Goal: Task Accomplishment & Management: Manage account settings

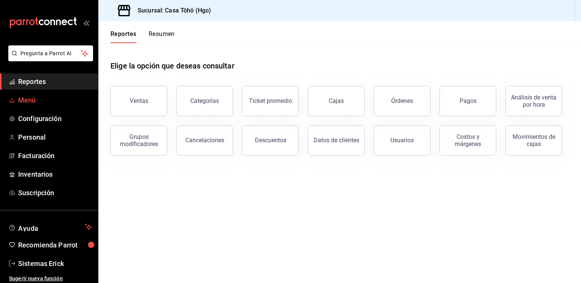
click at [25, 103] on span "Menú" at bounding box center [55, 100] width 74 height 10
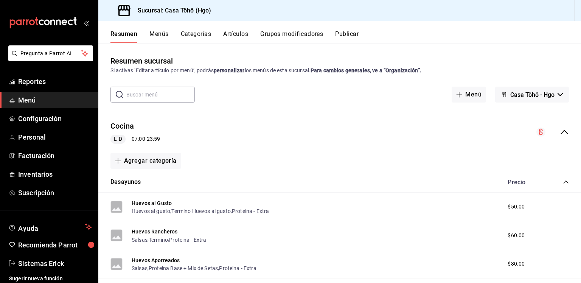
click at [242, 37] on button "Artículos" at bounding box center [235, 36] width 25 height 13
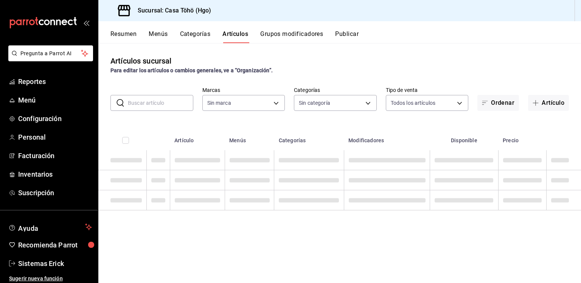
type input "3863094e-80de-4485-9a79-27000a153f73"
type input "d4618589-854c-42fb-9199-aab4cec7b855,28f2b0a5-eb9c-4e50-8eb7-b6e34f5562dd,e7c48…"
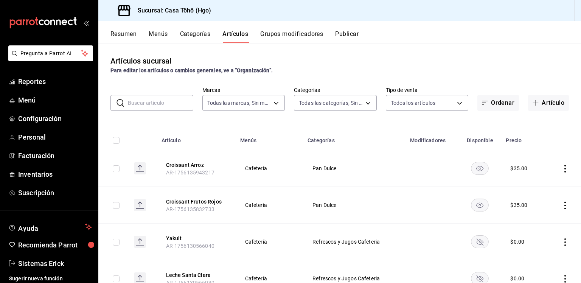
click at [147, 104] on input "text" at bounding box center [160, 102] width 65 height 15
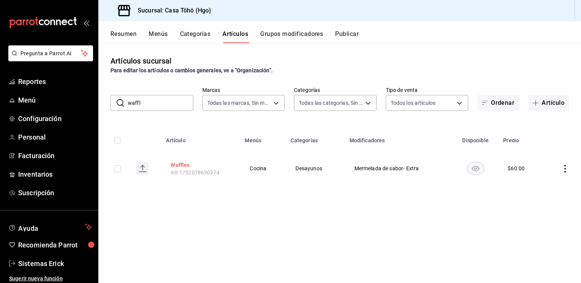
click at [174, 165] on button "Waffles" at bounding box center [201, 165] width 61 height 8
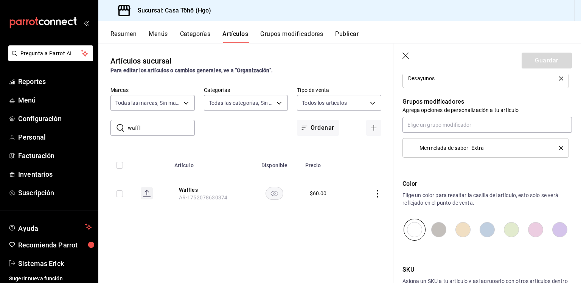
scroll to position [318, 0]
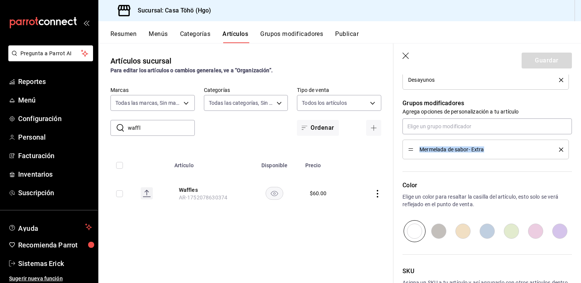
drag, startPoint x: 494, startPoint y: 139, endPoint x: 404, endPoint y: 148, distance: 89.7
click at [404, 148] on li "Mermelada de sabor- Extra" at bounding box center [486, 150] width 167 height 20
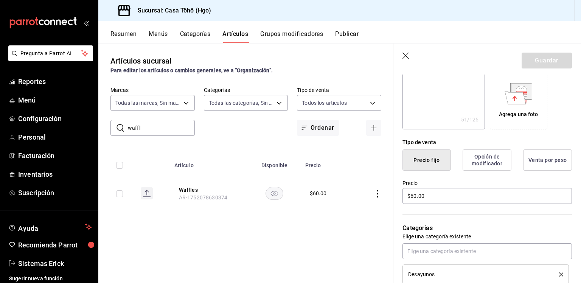
scroll to position [0, 0]
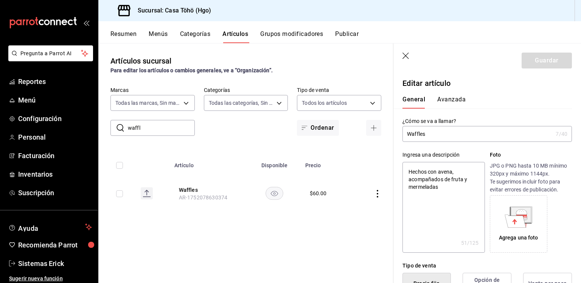
click at [441, 134] on input "Waffles" at bounding box center [478, 133] width 150 height 15
click at [159, 126] on input "waffl" at bounding box center [161, 127] width 67 height 15
type input "queso"
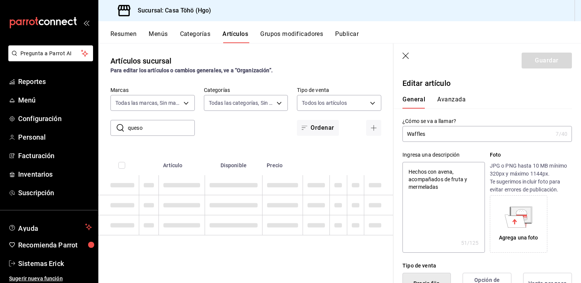
type textarea "x"
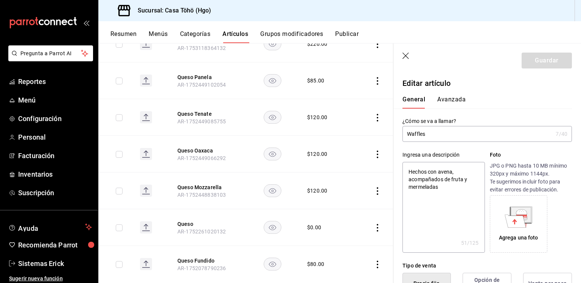
scroll to position [432, 0]
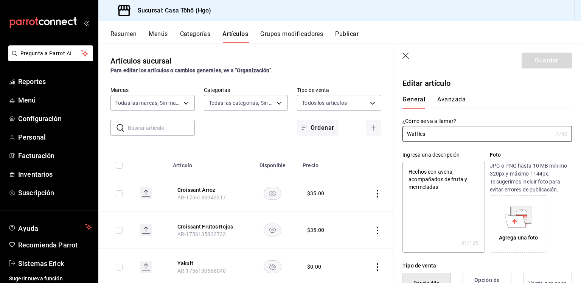
type input "3863094e-80de-4485-9a79-27000a153f73"
type textarea "x"
type input "$60.00"
type textarea "x"
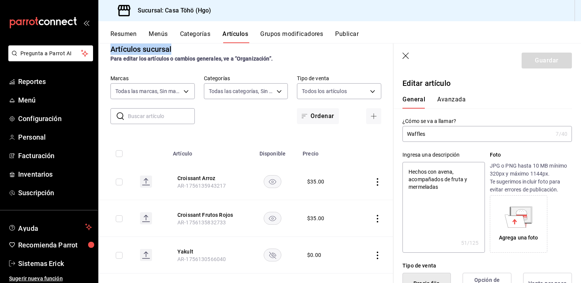
drag, startPoint x: 278, startPoint y: 47, endPoint x: 292, endPoint y: 38, distance: 17.0
click at [292, 38] on div "Resumen Menús Categorías Artículos Grupos modificadores Publicar Artículos sucu…" at bounding box center [339, 152] width 483 height 262
click at [292, 38] on button "Grupos modificadores" at bounding box center [291, 36] width 63 height 13
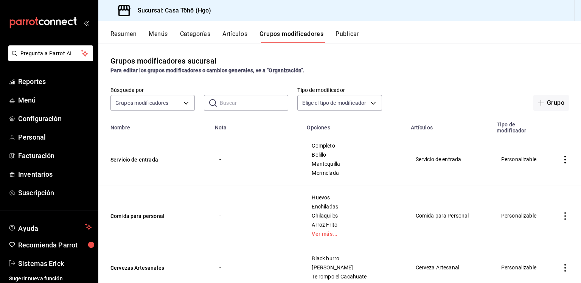
click at [244, 97] on input "text" at bounding box center [254, 102] width 69 height 15
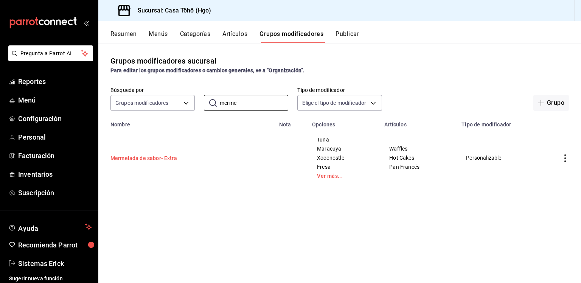
type input "merme"
click at [164, 157] on button "Mermelada de sabor- Extra" at bounding box center [156, 158] width 91 height 8
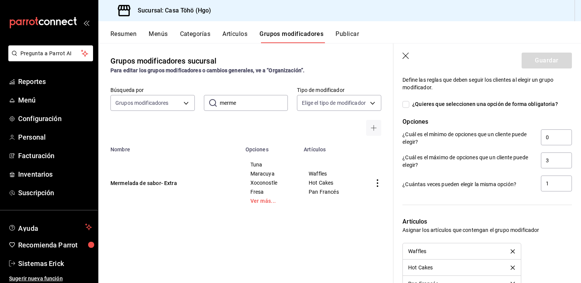
scroll to position [478, 0]
click at [410, 52] on header "Guardar" at bounding box center [488, 59] width 188 height 31
click at [405, 56] on icon "button" at bounding box center [406, 56] width 6 height 6
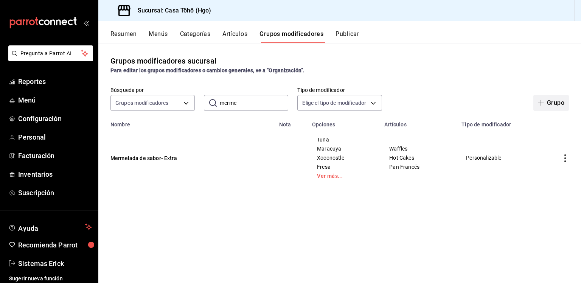
click at [542, 98] on button "Grupo" at bounding box center [552, 103] width 36 height 16
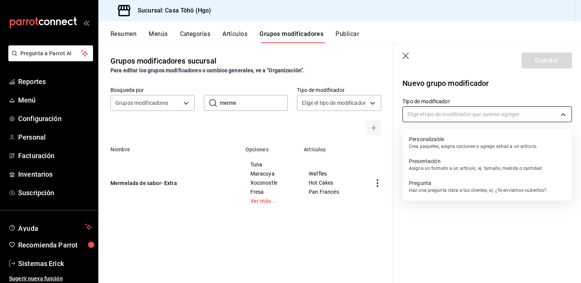
click at [424, 108] on body "Pregunta a Parrot AI Reportes Menú Configuración Personal Facturación Inventari…" at bounding box center [290, 141] width 581 height 283
click at [445, 141] on p "Personalizable" at bounding box center [473, 139] width 129 height 8
type input "CUSTOMIZABLE"
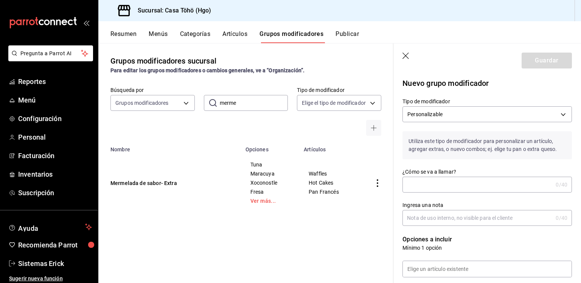
click at [425, 179] on input "¿Cómo se va a llamar?" at bounding box center [478, 184] width 150 height 15
paste input "Waffles"
type input "Masa Waffles"
drag, startPoint x: 430, startPoint y: 181, endPoint x: 473, endPoint y: 200, distance: 46.9
click at [473, 200] on div "Ingresa una nota 0 /40 Ingresa una nota" at bounding box center [483, 209] width 179 height 33
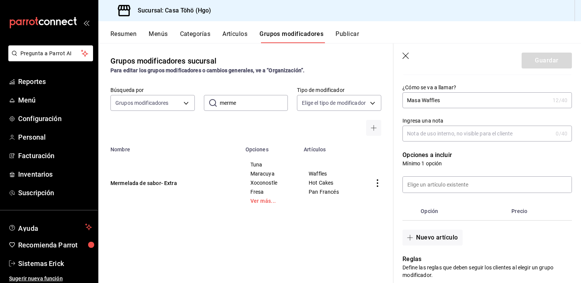
scroll to position [87, 0]
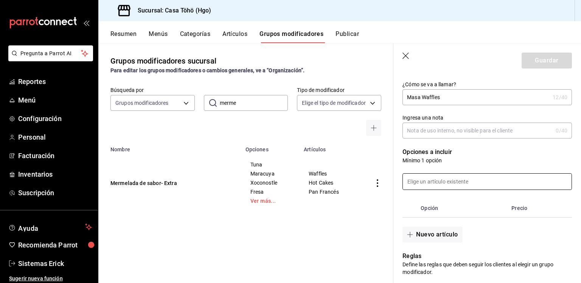
click at [449, 184] on input at bounding box center [487, 182] width 169 height 16
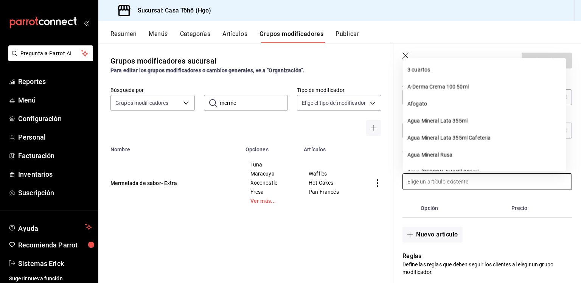
type input "<"
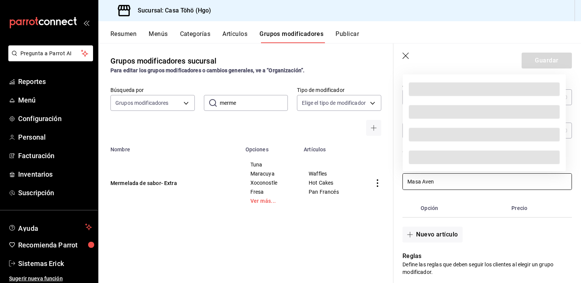
type input "Masa Avena"
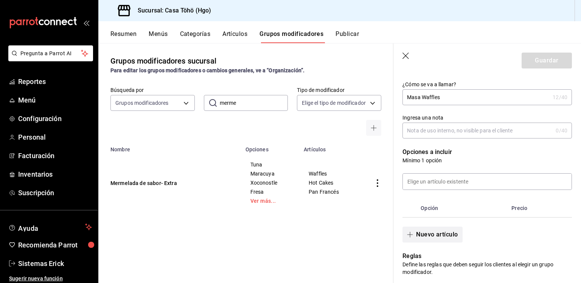
click at [418, 240] on button "Nuevo artículo" at bounding box center [433, 235] width 60 height 16
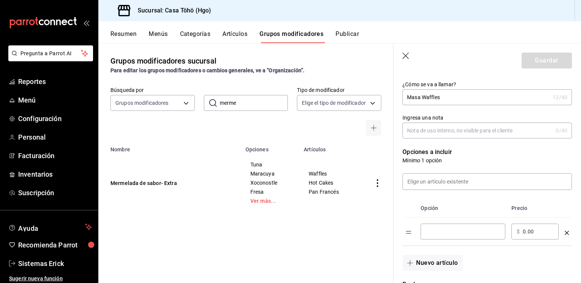
click at [444, 229] on input "optionsTable" at bounding box center [463, 232] width 74 height 8
paste input "Masa Avena"
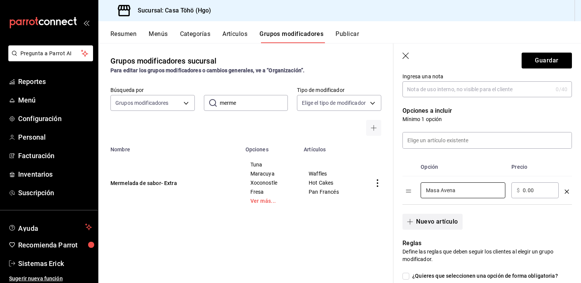
type input "Masa Avena"
click at [439, 226] on button "Nuevo artículo" at bounding box center [433, 222] width 60 height 16
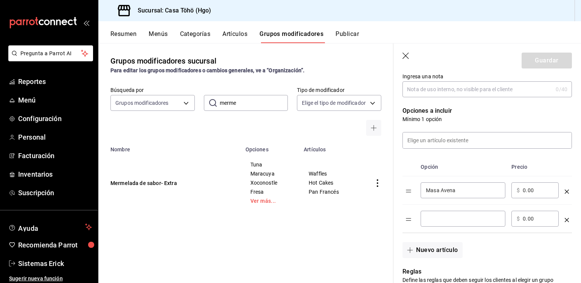
paste input "Masa Avena"
click at [454, 218] on input "optionsTable" at bounding box center [463, 219] width 74 height 8
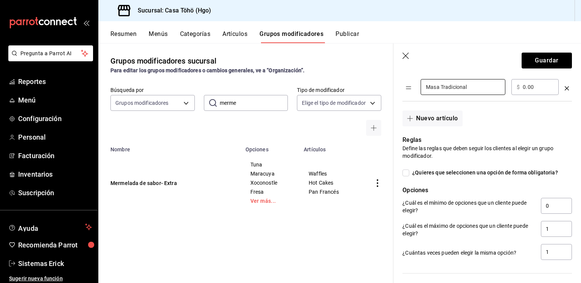
scroll to position [260, 0]
type input "Masa Tradicional"
click at [557, 195] on div "¿Cuál es el mínimo de opciones que un cliente puede elegir? 0" at bounding box center [485, 203] width 176 height 23
click at [548, 205] on input "0" at bounding box center [556, 206] width 31 height 16
type input "0"
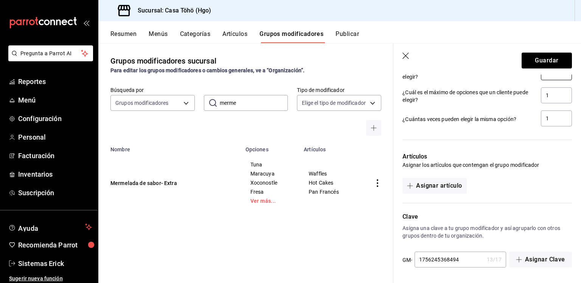
scroll to position [394, 0]
click at [454, 179] on button "Asignar artículo" at bounding box center [435, 186] width 64 height 16
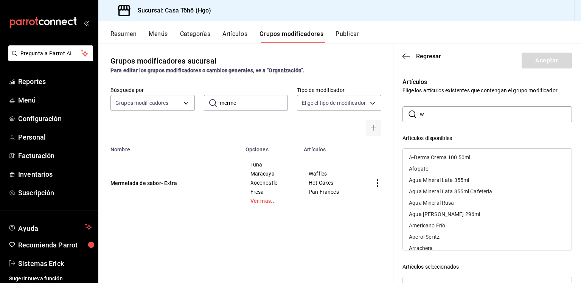
click at [457, 117] on input "w" at bounding box center [496, 114] width 152 height 15
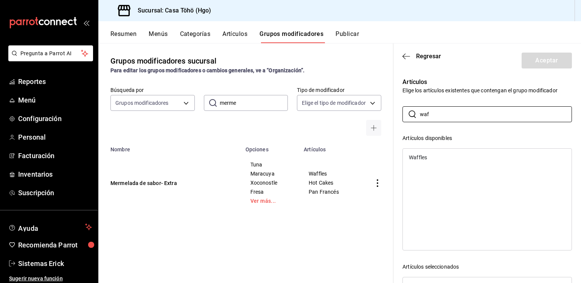
type input "waf"
click at [442, 160] on div "Waffles" at bounding box center [487, 157] width 169 height 11
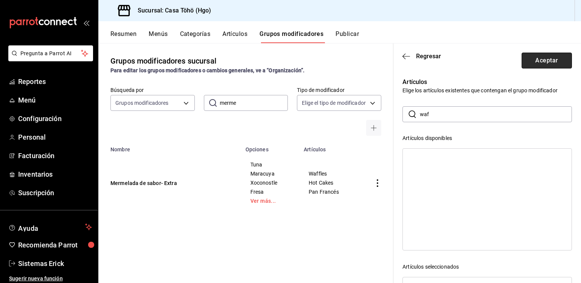
click at [541, 61] on button "Aceptar" at bounding box center [547, 61] width 50 height 16
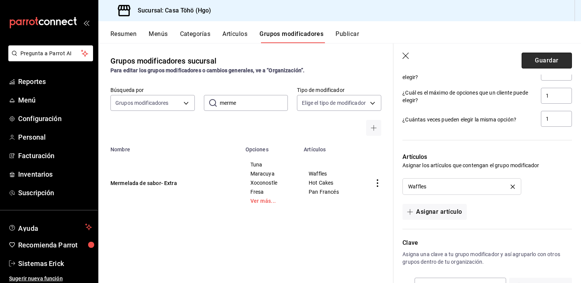
click at [530, 66] on button "Guardar" at bounding box center [547, 61] width 50 height 16
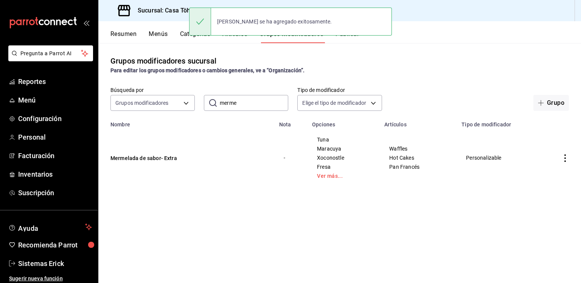
click at [254, 97] on input "merme" at bounding box center [254, 102] width 69 height 15
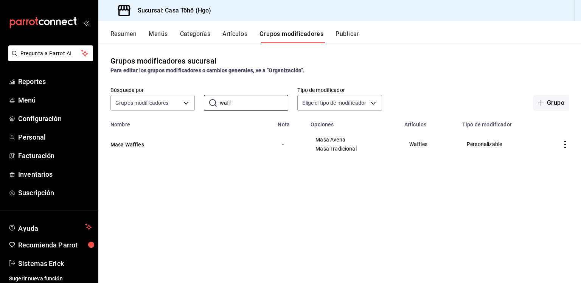
type input "waff"
click at [230, 35] on button "Artículos" at bounding box center [235, 36] width 25 height 13
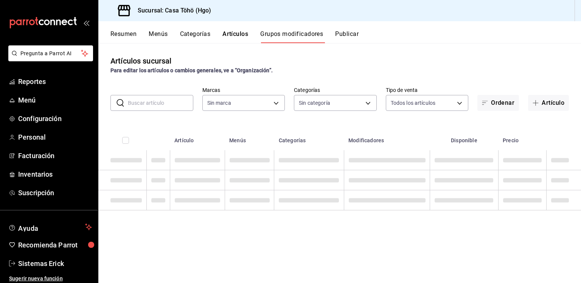
type input "3863094e-80de-4485-9a79-27000a153f73"
type input "d4618589-854c-42fb-9199-aab4cec7b855,28f2b0a5-eb9c-4e50-8eb7-b6e34f5562dd,e7c48…"
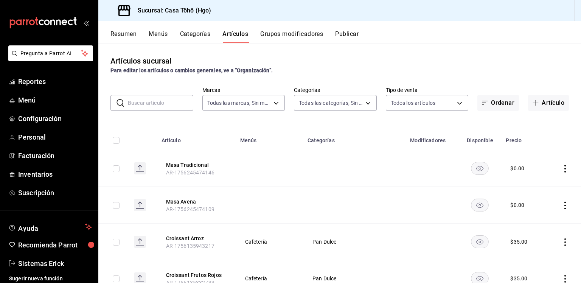
click at [167, 104] on input "text" at bounding box center [160, 102] width 65 height 15
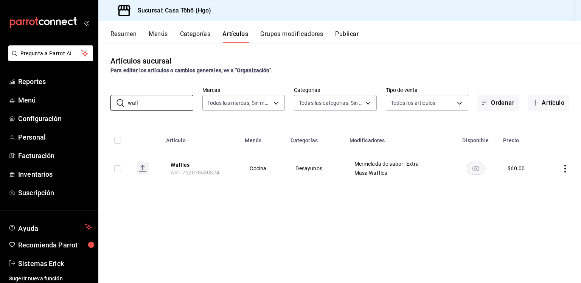
type input "waff"
click at [185, 161] on button "Waffles" at bounding box center [201, 165] width 61 height 8
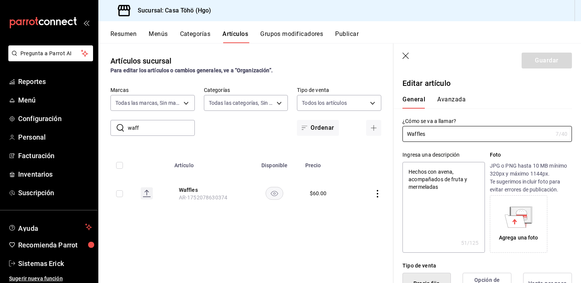
type textarea "x"
type input "$60.00"
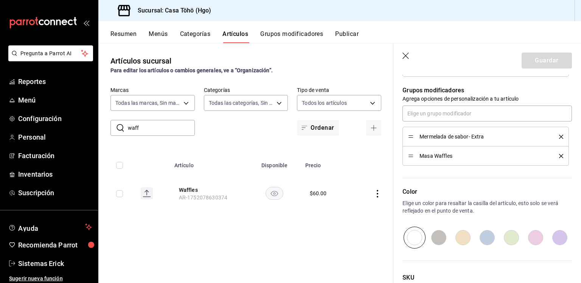
scroll to position [331, 0]
drag, startPoint x: 412, startPoint y: 154, endPoint x: 411, endPoint y: 123, distance: 30.7
type textarea "x"
